Goal: Task Accomplishment & Management: Manage account settings

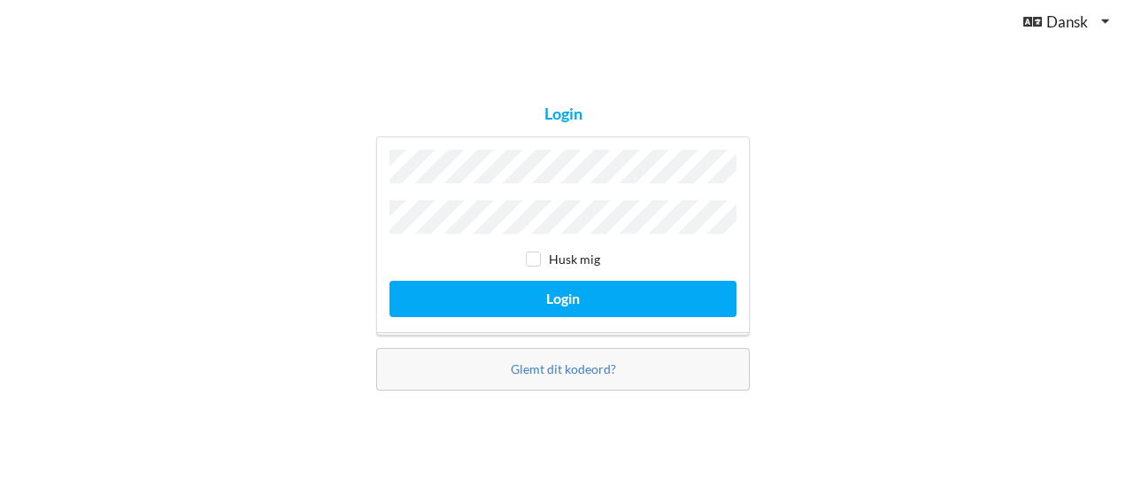
click at [389, 281] on button "Login" at bounding box center [562, 299] width 347 height 36
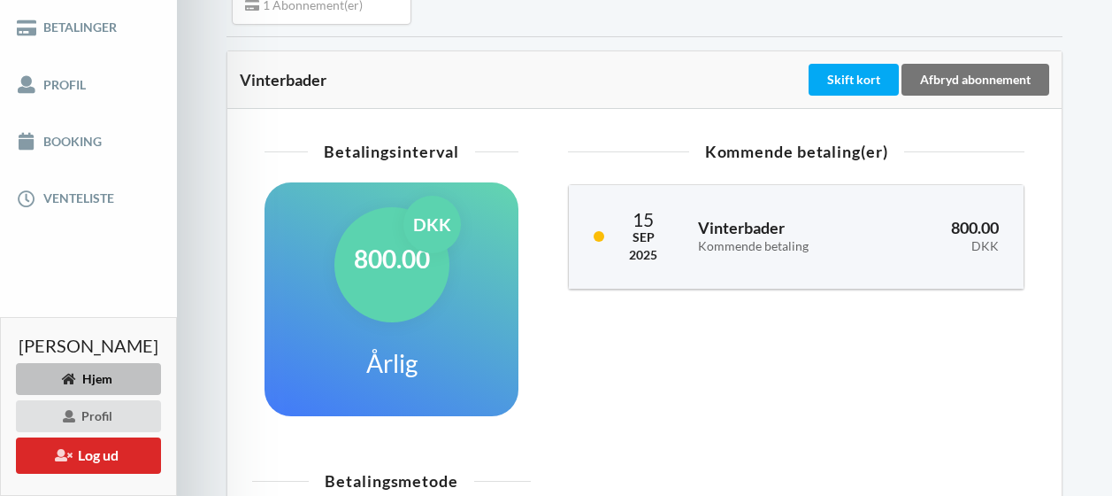
scroll to position [335, 0]
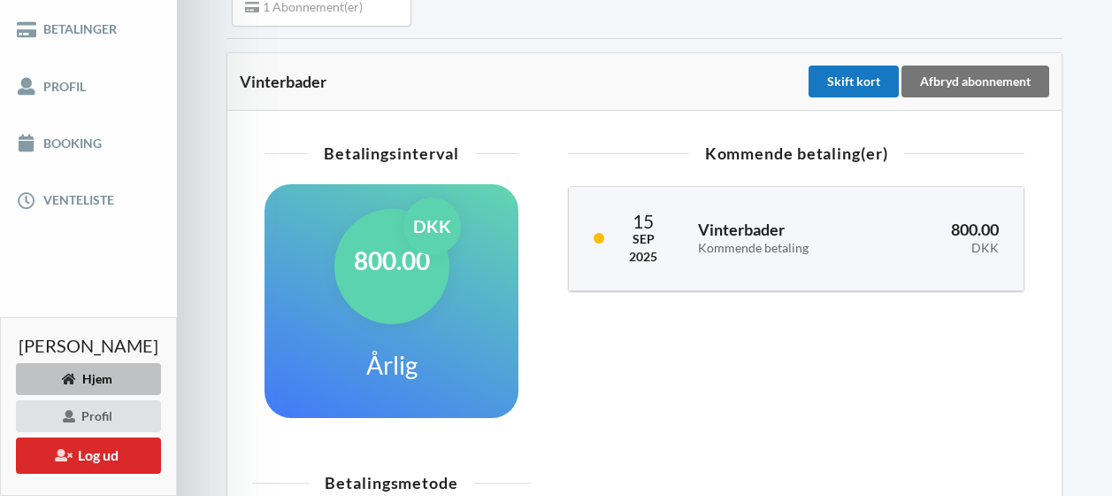
click at [870, 86] on div "Skift kort" at bounding box center [854, 81] width 90 height 32
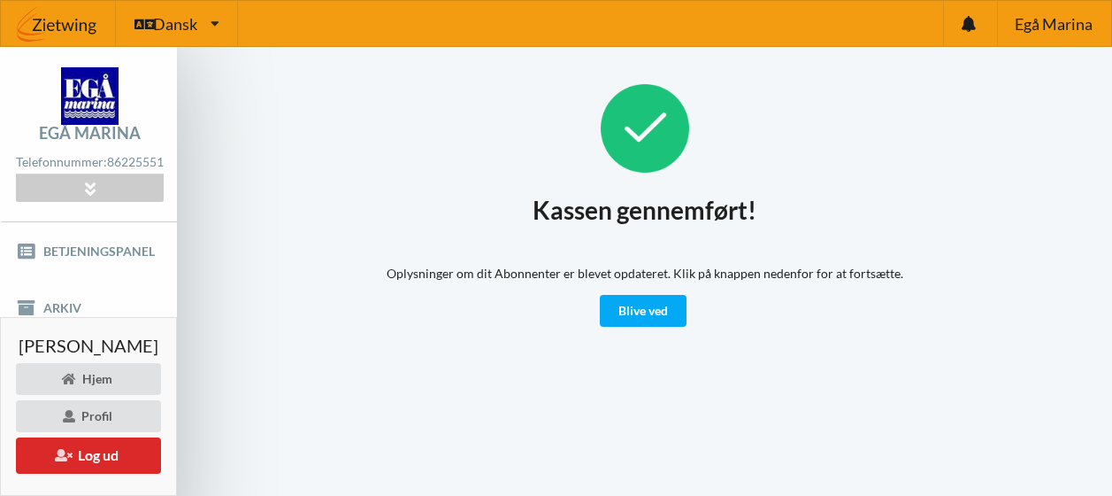
scroll to position [81, 0]
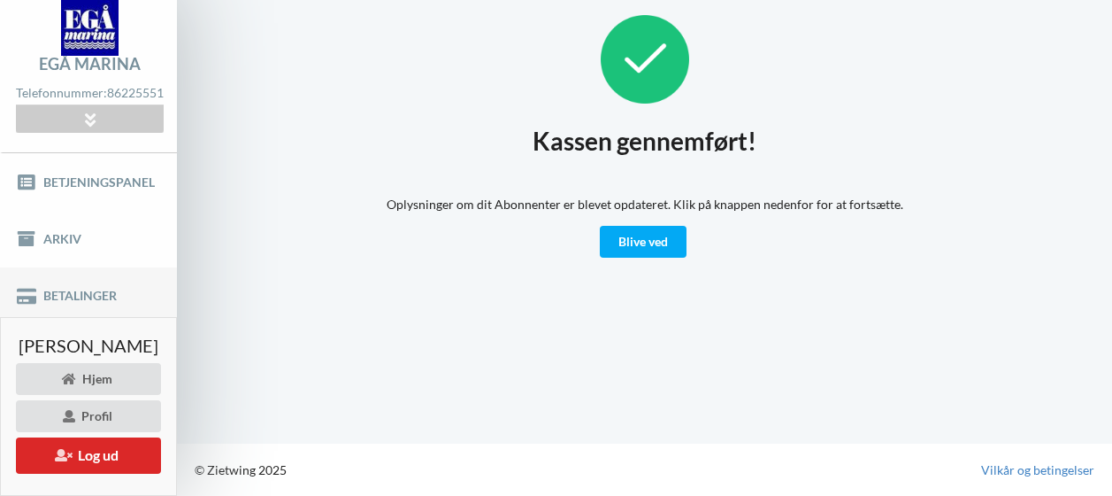
drag, startPoint x: 66, startPoint y: 307, endPoint x: 51, endPoint y: 303, distance: 15.7
click at [51, 303] on link "Betalinger" at bounding box center [88, 295] width 177 height 57
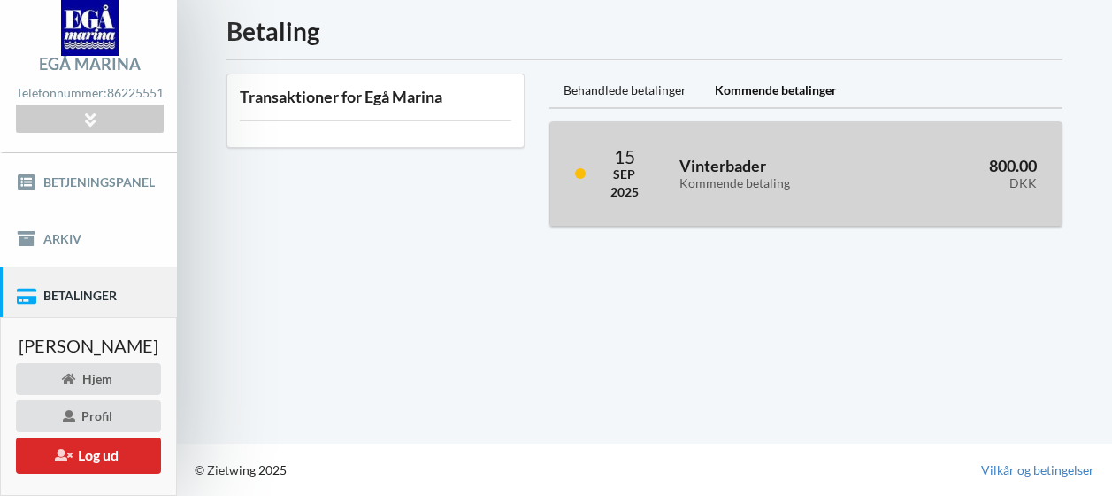
click at [736, 145] on div "Vinterbader Kommende betaling" at bounding box center [778, 174] width 223 height 58
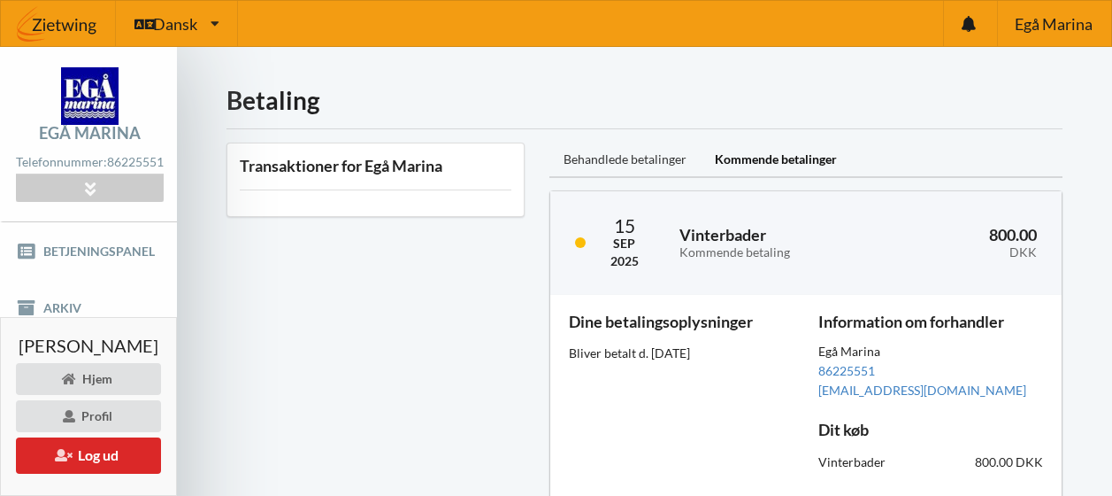
click at [650, 160] on div "Behandlede betalinger" at bounding box center [625, 159] width 151 height 35
